Goal: Transaction & Acquisition: Download file/media

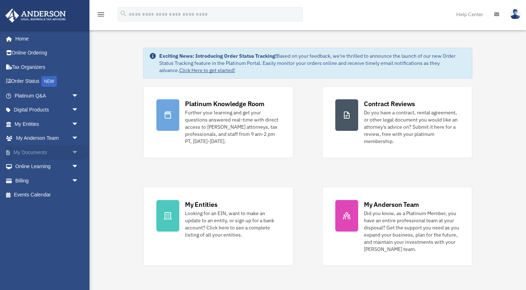
click at [74, 150] on span "arrow_drop_down" at bounding box center [79, 152] width 14 height 15
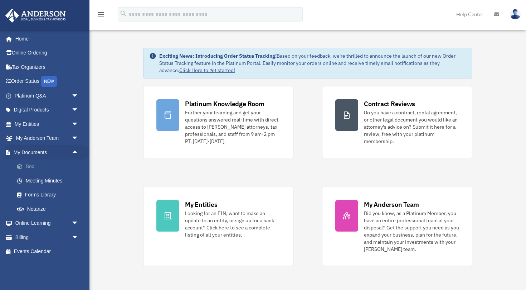
click at [41, 163] on link "Box" at bounding box center [49, 166] width 79 height 14
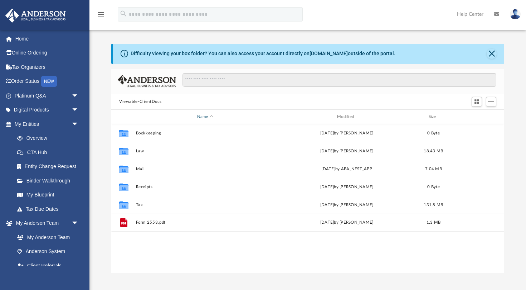
scroll to position [163, 393]
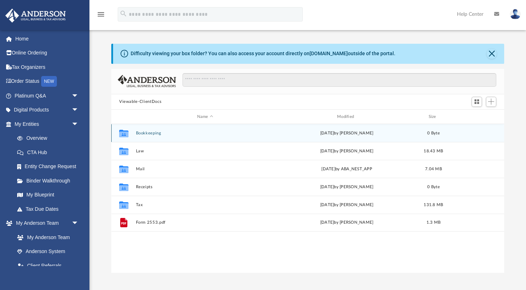
click at [146, 133] on button "Bookkeeping" at bounding box center [205, 133] width 139 height 5
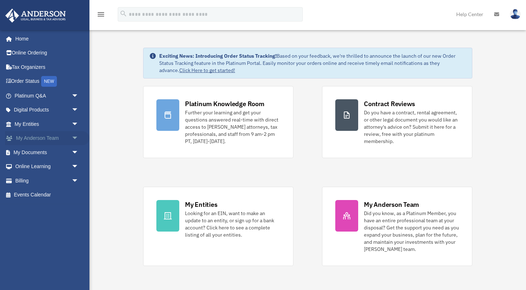
click at [74, 139] on span "arrow_drop_down" at bounding box center [79, 138] width 14 height 15
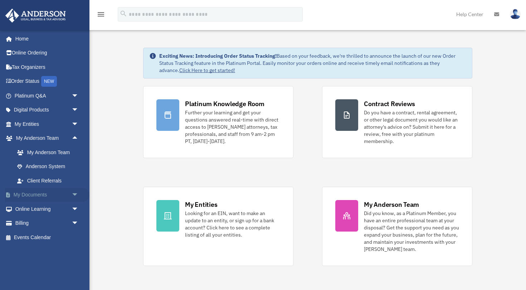
click at [72, 193] on span "arrow_drop_down" at bounding box center [79, 195] width 14 height 15
click at [41, 206] on link "Box" at bounding box center [49, 209] width 79 height 14
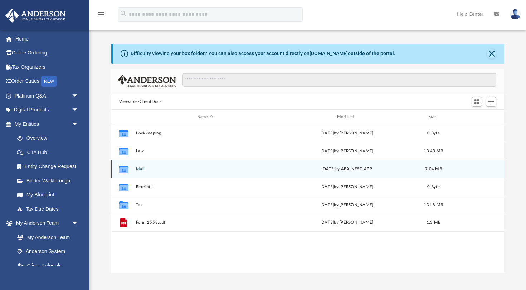
scroll to position [163, 393]
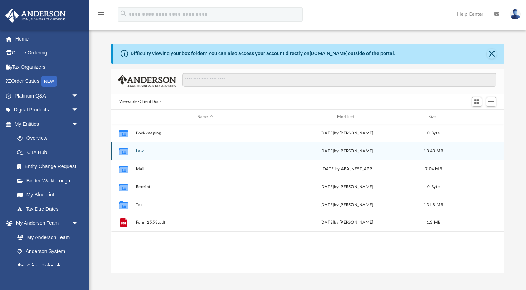
click at [139, 151] on button "Law" at bounding box center [205, 151] width 139 height 5
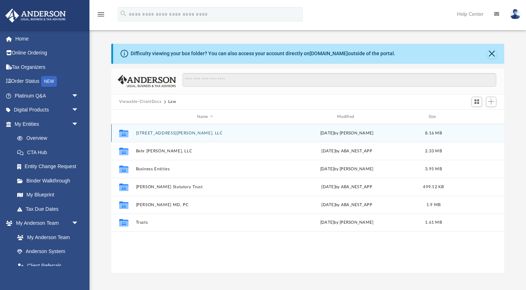
click at [167, 131] on button "[STREET_ADDRESS][PERSON_NAME], LLC" at bounding box center [205, 133] width 139 height 5
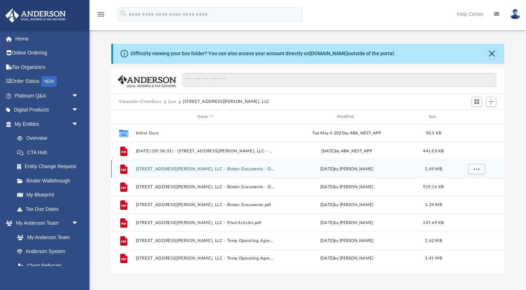
click at [175, 171] on button "[STREET_ADDRESS][PERSON_NAME], LLC - Binder Documents - DocuSigned (1).pdf" at bounding box center [205, 169] width 139 height 5
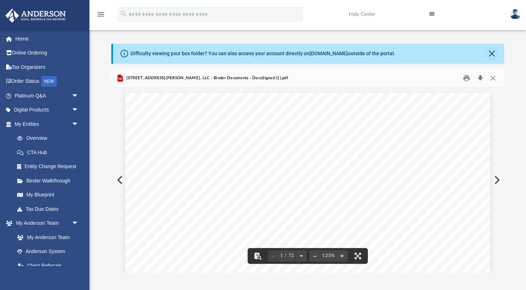
scroll to position [0, 0]
click at [480, 78] on button "Download" at bounding box center [480, 77] width 13 height 11
